Goal: Task Accomplishment & Management: Manage account settings

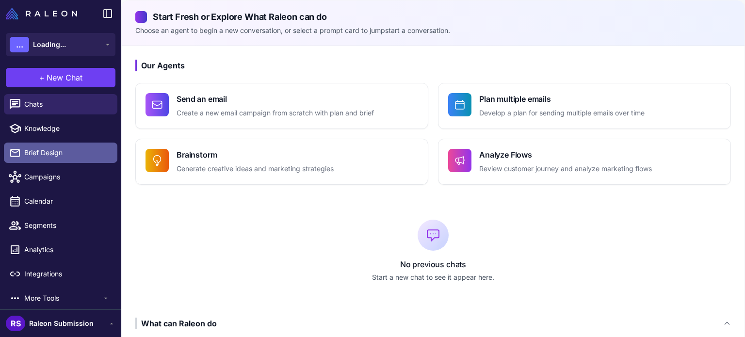
scroll to position [6, 0]
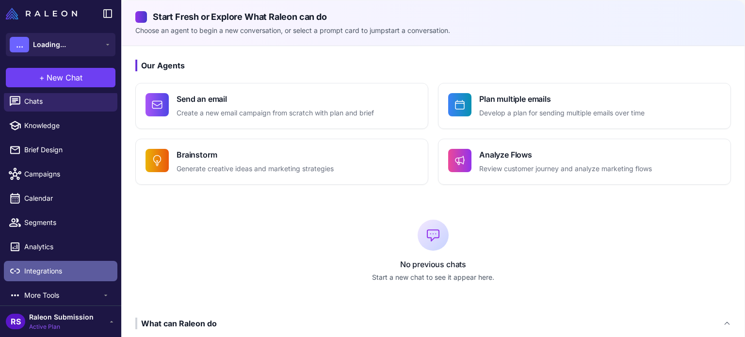
click at [49, 275] on span "Integrations" at bounding box center [66, 271] width 85 height 11
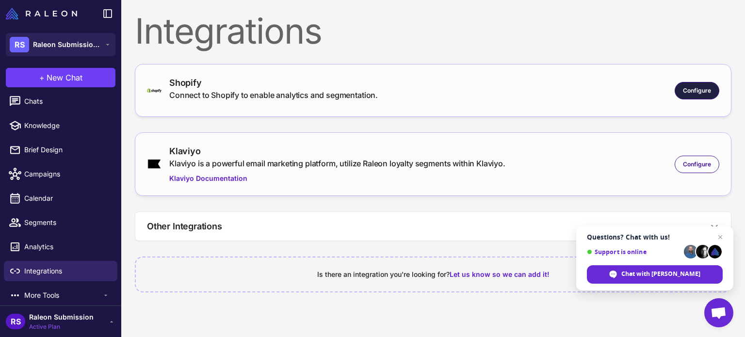
click at [703, 91] on span "Configure" at bounding box center [696, 90] width 28 height 9
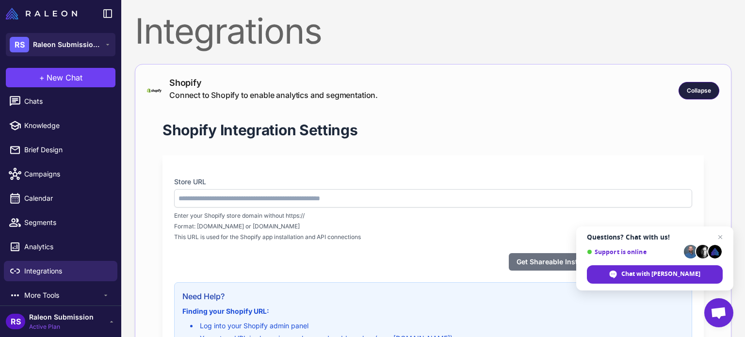
type input "**********"
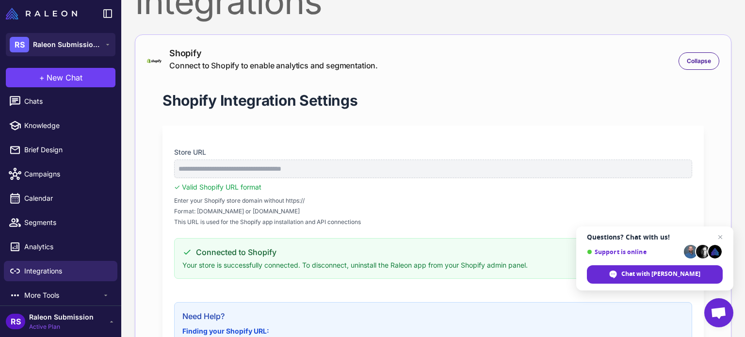
scroll to position [27, 0]
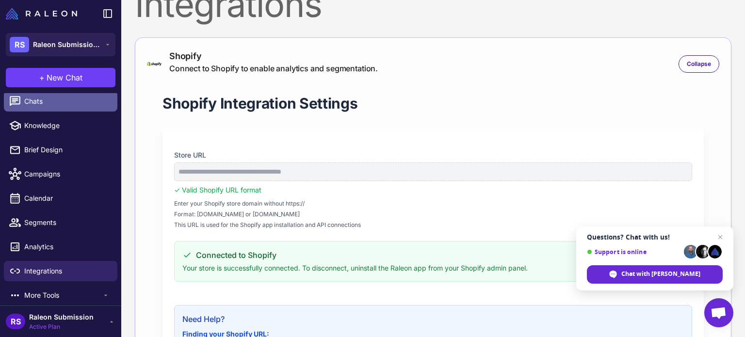
click at [63, 108] on link "Chats" at bounding box center [60, 101] width 113 height 20
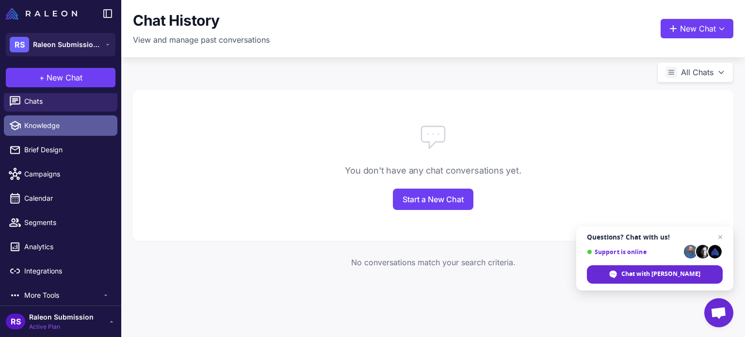
click at [89, 127] on span "Knowledge" at bounding box center [66, 125] width 85 height 11
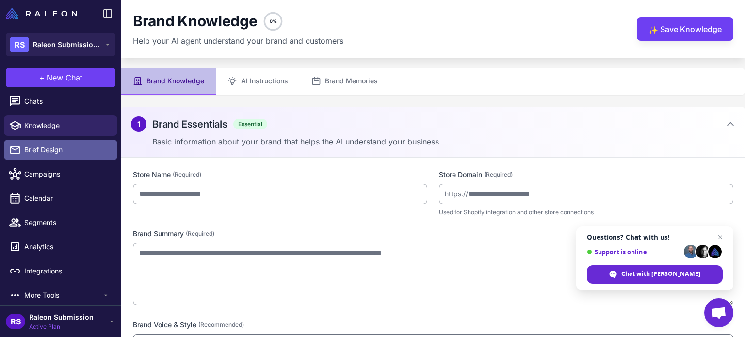
type input "**********"
click at [79, 143] on link "Brief Design" at bounding box center [60, 150] width 113 height 20
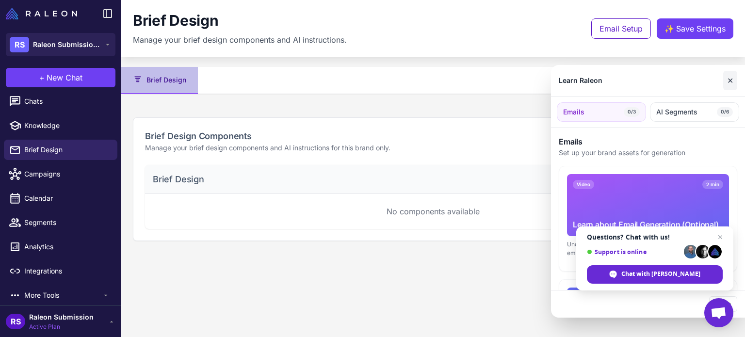
click at [729, 76] on button "✕" at bounding box center [730, 80] width 14 height 19
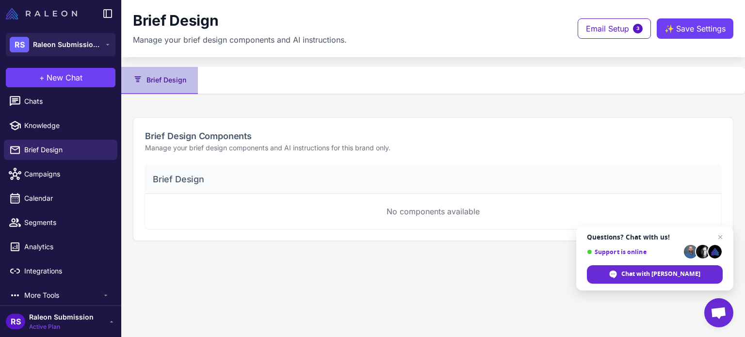
click at [31, 16] on img at bounding box center [41, 14] width 71 height 12
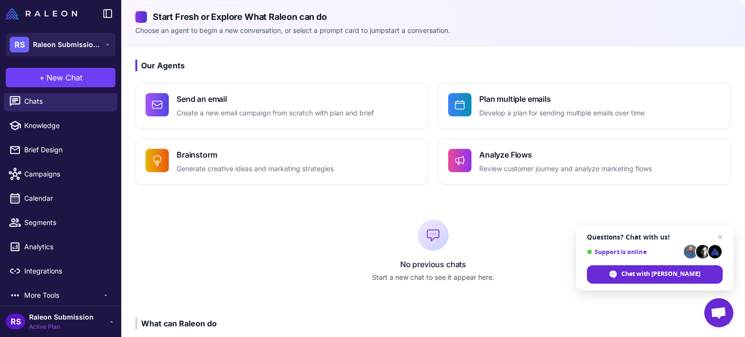
click at [52, 318] on span "Raleon Submission" at bounding box center [61, 317] width 64 height 11
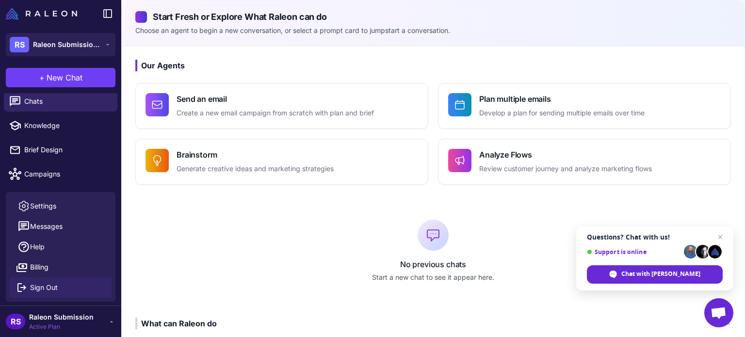
click at [63, 294] on button "Sign Out" at bounding box center [61, 287] width 102 height 20
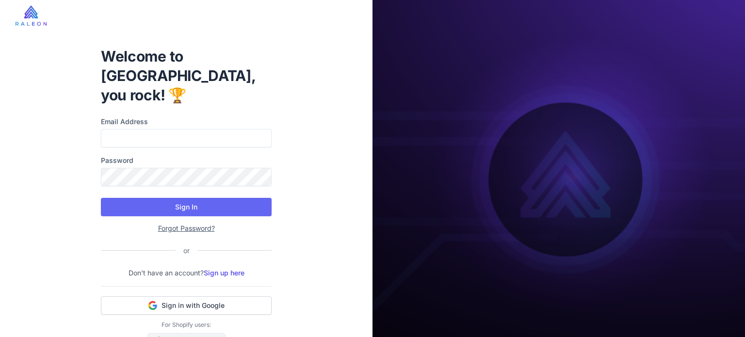
click at [167, 333] on link "Sign in via Shopify" at bounding box center [186, 342] width 78 height 18
